Goal: Task Accomplishment & Management: Use online tool/utility

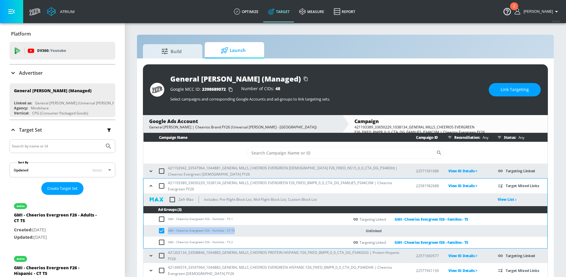
scroll to position [2, 0]
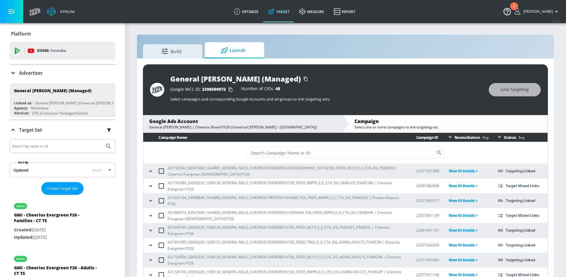
click at [375, 50] on div "Build Launch" at bounding box center [345, 50] width 405 height 16
click at [340, 52] on div "Build Launch" at bounding box center [345, 50] width 405 height 16
click at [149, 184] on icon "button" at bounding box center [151, 186] width 6 height 6
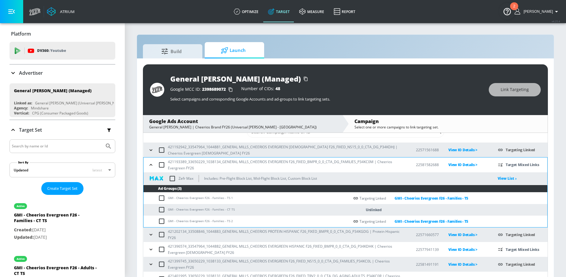
scroll to position [21, 0]
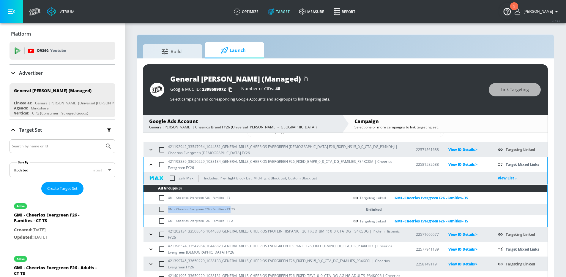
drag, startPoint x: 229, startPoint y: 210, endPoint x: 167, endPoint y: 209, distance: 61.8
click at [167, 209] on td "GMI - Cheerios Evergreen F26 - Families - CT TS" at bounding box center [246, 210] width 206 height 12
copy td "GMI - Cheerios Evergreen F26 - Families - CT"
click at [164, 209] on input "checkbox" at bounding box center [163, 209] width 10 height 7
checkbox input "true"
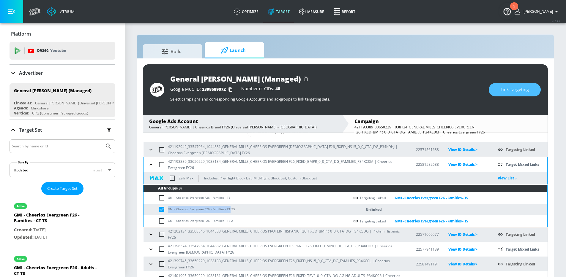
click at [522, 87] on span "Link Targeting" at bounding box center [515, 89] width 28 height 7
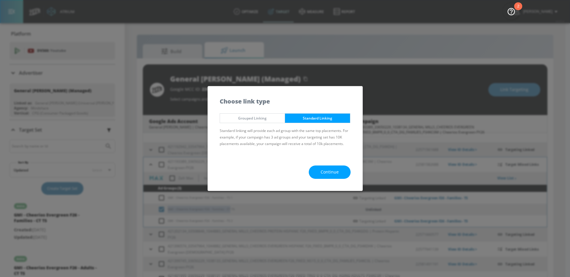
click at [333, 168] on button "Continue" at bounding box center [330, 172] width 42 height 13
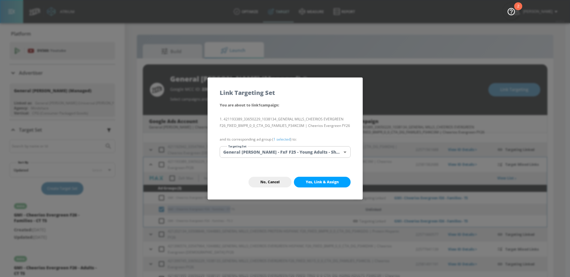
click at [308, 152] on body "Atrium optimize Target measure Report optimize Target measure Report v 4.25.4 […" at bounding box center [285, 143] width 570 height 286
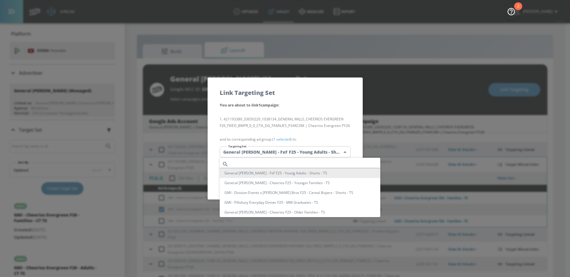
click at [283, 161] on input "text" at bounding box center [305, 164] width 149 height 8
paste input "GMI - Cheerios Evergreen F26 - Families - CT"
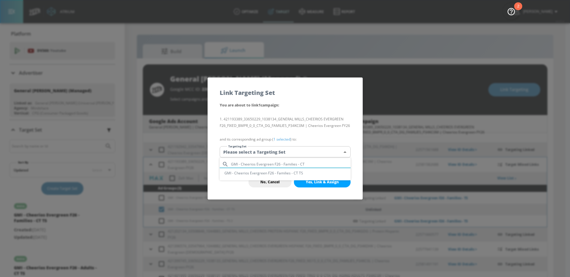
type input "GMI - Cheerios Evergreen F26 - Families - CT"
click at [299, 175] on li "GMI - Cheerios Evergreen F26 - Families - CT TS" at bounding box center [285, 173] width 131 height 10
type input "afe79644-4559-4311-b322-d2e0348679dc"
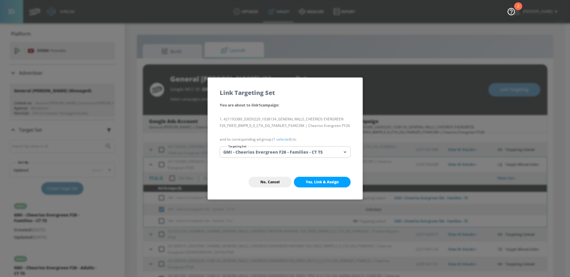
click at [324, 184] on span "Yes, Link & Assign" at bounding box center [322, 182] width 33 height 5
checkbox input "false"
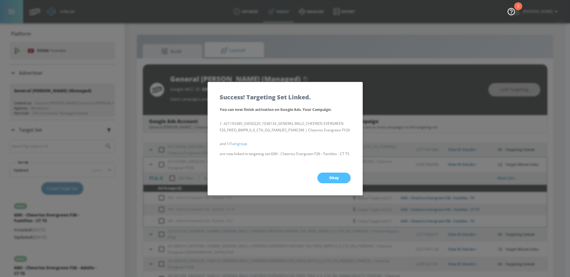
click at [334, 177] on span "Okay" at bounding box center [334, 178] width 10 height 5
